Goal: Task Accomplishment & Management: Use online tool/utility

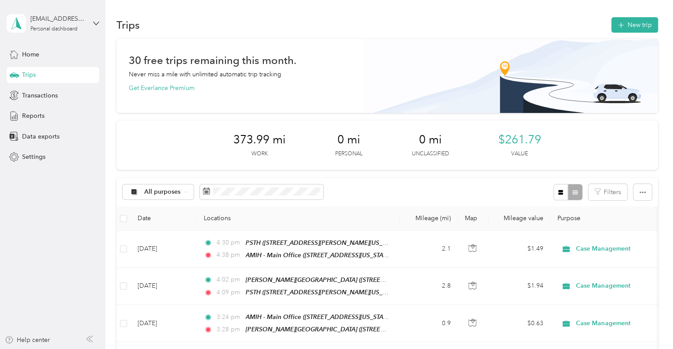
scroll to position [88, 0]
click at [639, 24] on button "New trip" at bounding box center [635, 24] width 47 height 15
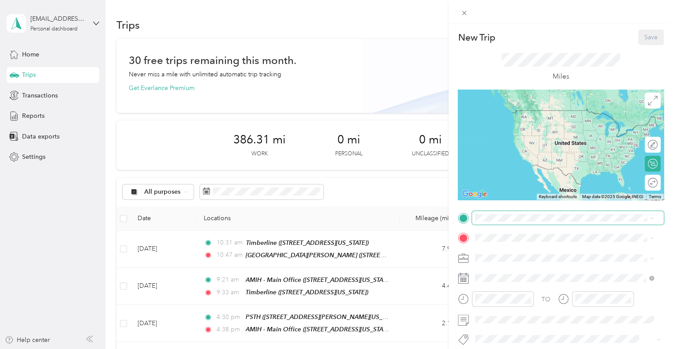
click at [505, 213] on span at bounding box center [568, 218] width 192 height 14
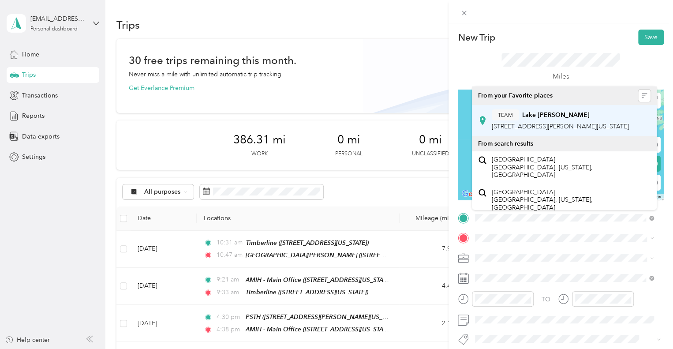
click at [554, 114] on strong "Lake Arthur" at bounding box center [556, 115] width 68 height 8
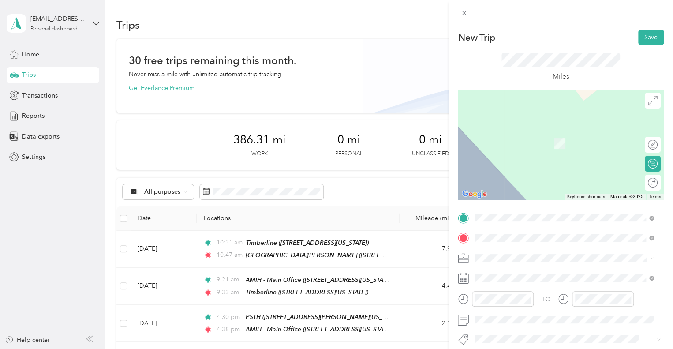
click at [558, 134] on strong "AMIH - Main Office" at bounding box center [550, 135] width 56 height 8
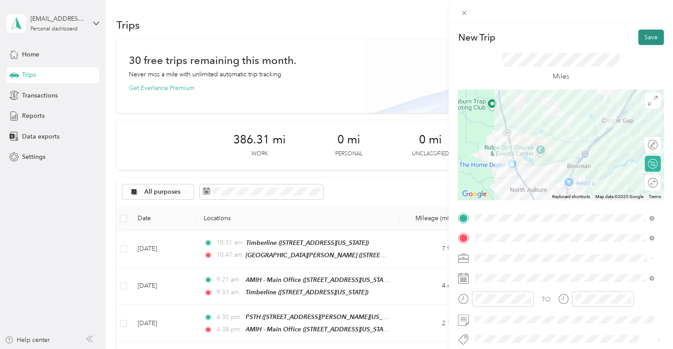
click at [649, 37] on button "Save" at bounding box center [652, 37] width 26 height 15
